Goal: Information Seeking & Learning: Get advice/opinions

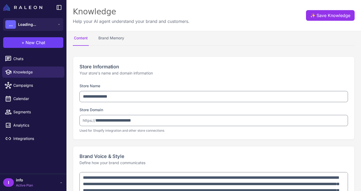
type textarea "**********"
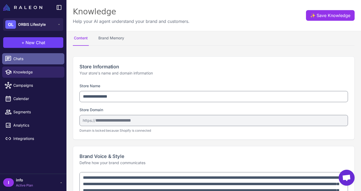
click at [19, 55] on link "Chats" at bounding box center [33, 58] width 62 height 11
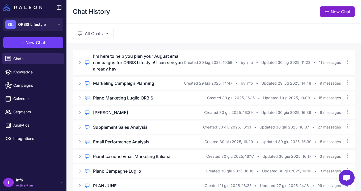
click at [333, 10] on link "New Chat" at bounding box center [337, 11] width 35 height 11
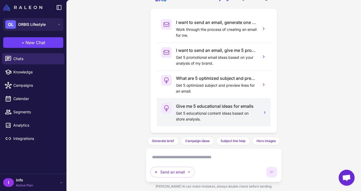
scroll to position [33, 0]
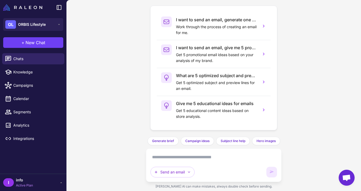
click at [201, 165] on div "Send an email" at bounding box center [214, 165] width 126 height 24
click at [201, 159] on textarea at bounding box center [214, 157] width 126 height 9
click at [158, 173] on icon "button" at bounding box center [156, 172] width 4 height 4
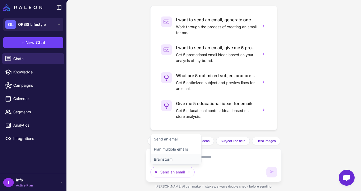
click at [171, 157] on button "Brainstorm" at bounding box center [176, 159] width 51 height 10
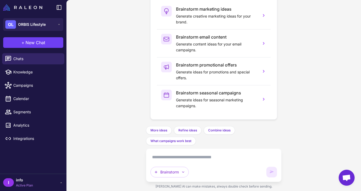
click at [171, 157] on textarea at bounding box center [214, 157] width 126 height 9
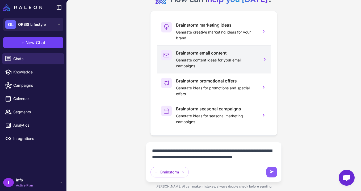
scroll to position [34, 0]
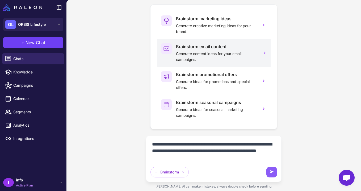
type textarea "**********"
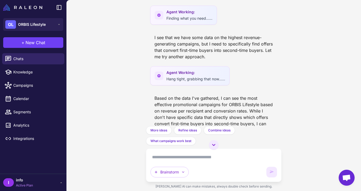
scroll to position [315, 0]
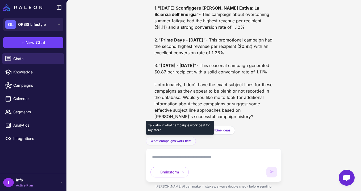
click at [187, 142] on span "What campaigns work best" at bounding box center [171, 141] width 41 height 5
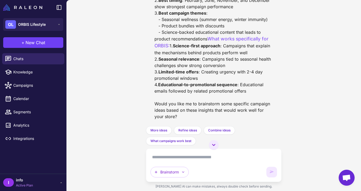
scroll to position [863, 0]
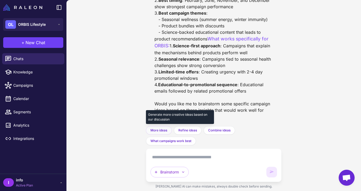
click at [156, 131] on span "More ideas" at bounding box center [159, 130] width 17 height 5
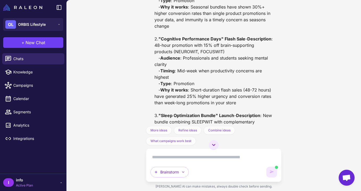
scroll to position [979, 0]
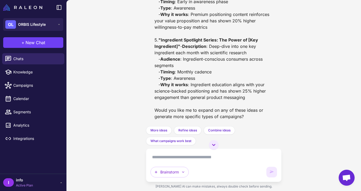
scroll to position [2137, 0]
